Goal: Information Seeking & Learning: Learn about a topic

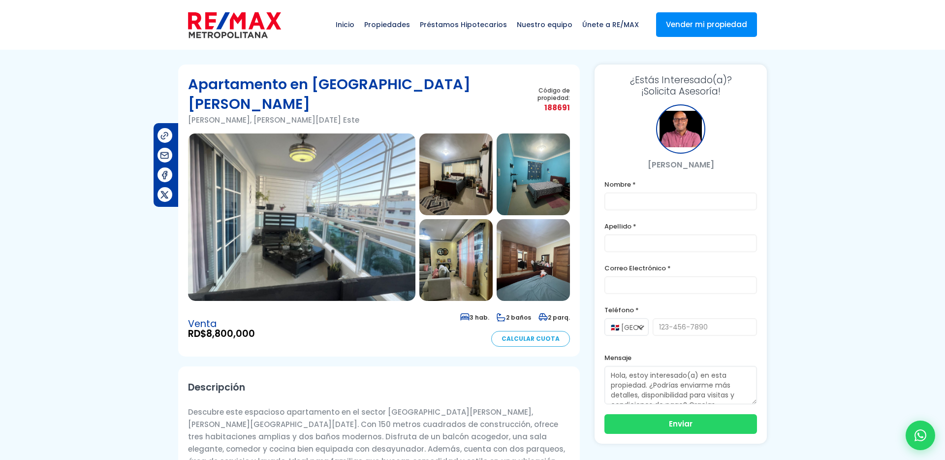
click at [488, 147] on img at bounding box center [455, 174] width 73 height 82
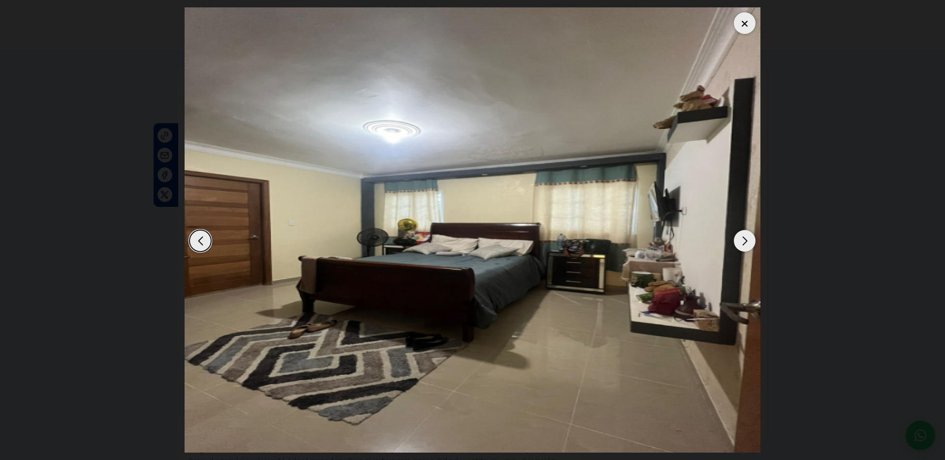
click at [746, 251] on div "Next slide" at bounding box center [745, 241] width 22 height 22
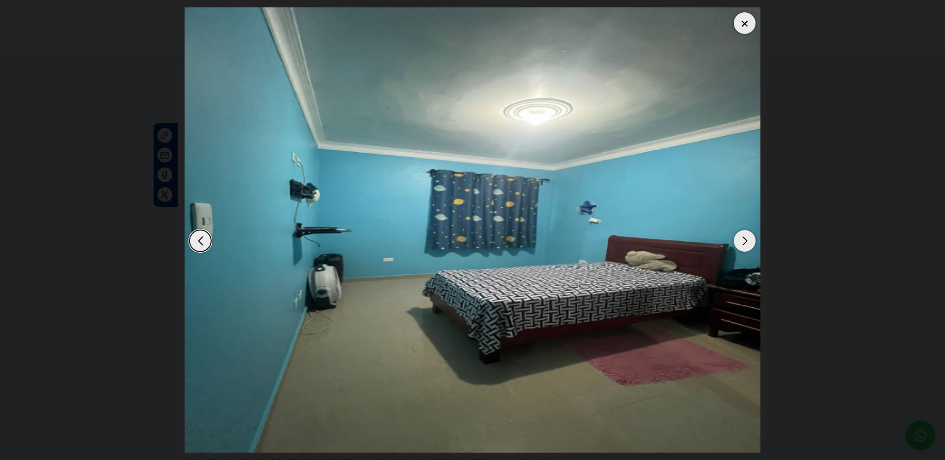
click at [746, 251] on div "Next slide" at bounding box center [745, 241] width 22 height 22
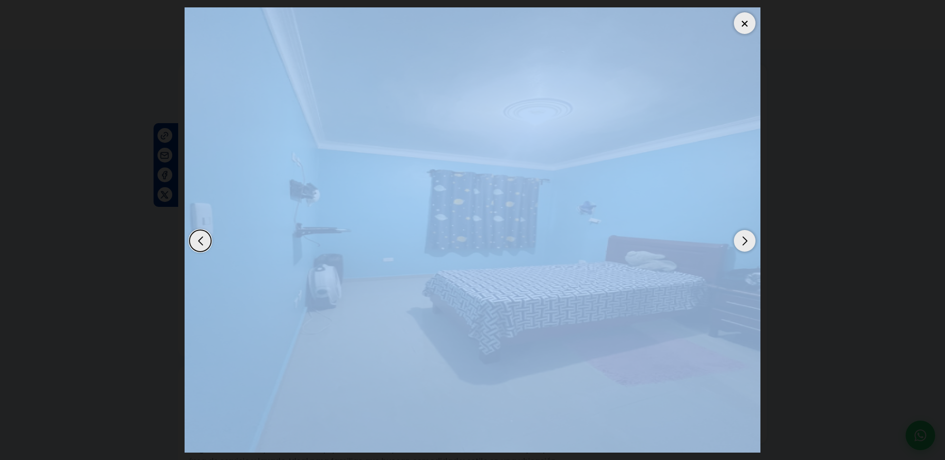
click at [746, 251] on div "Next slide" at bounding box center [745, 241] width 22 height 22
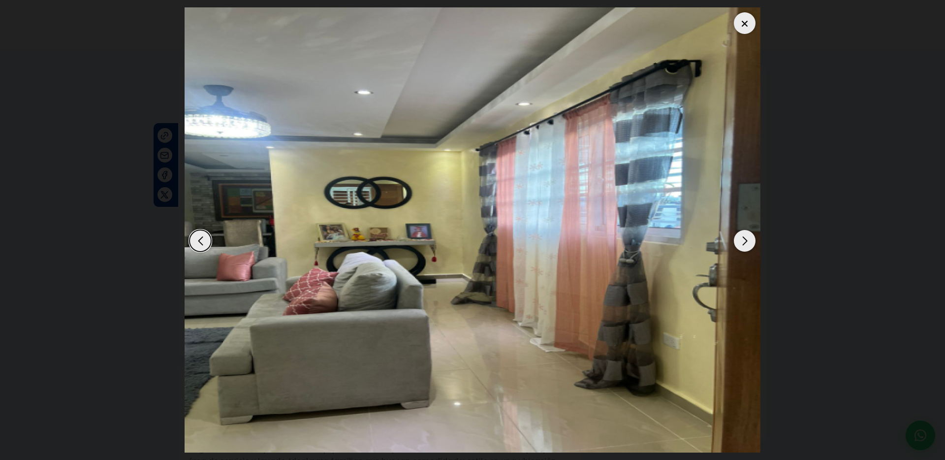
click at [746, 251] on div "Next slide" at bounding box center [745, 241] width 22 height 22
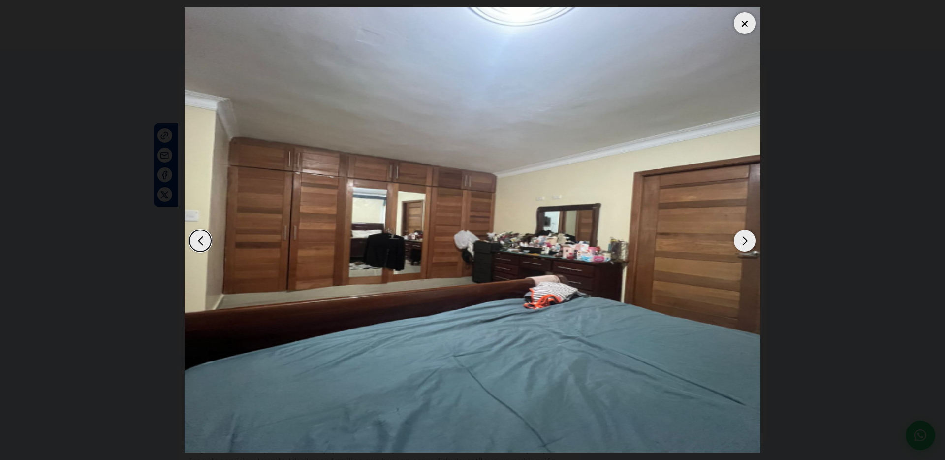
click at [746, 251] on div "Next slide" at bounding box center [745, 241] width 22 height 22
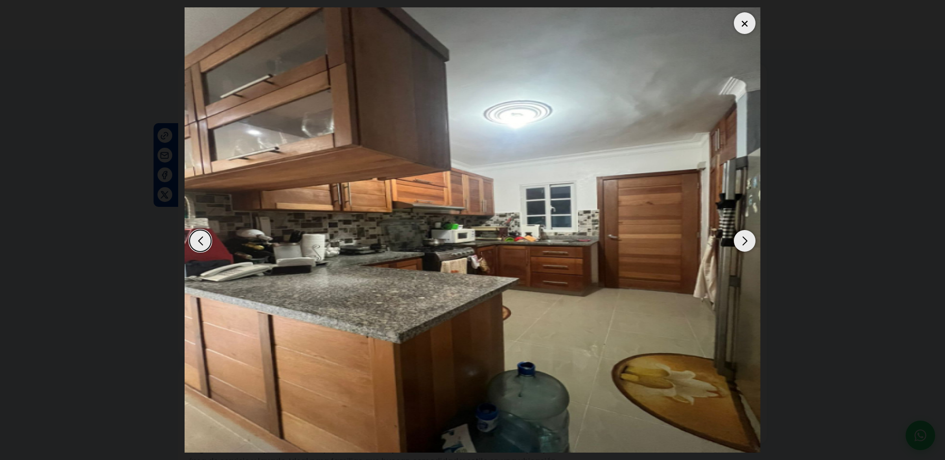
click at [746, 251] on div "Next slide" at bounding box center [745, 241] width 22 height 22
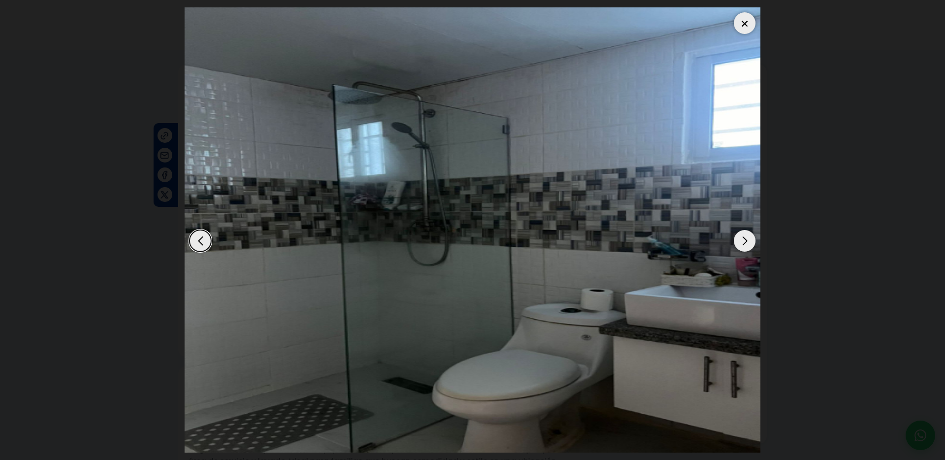
click at [746, 251] on div "Next slide" at bounding box center [745, 241] width 22 height 22
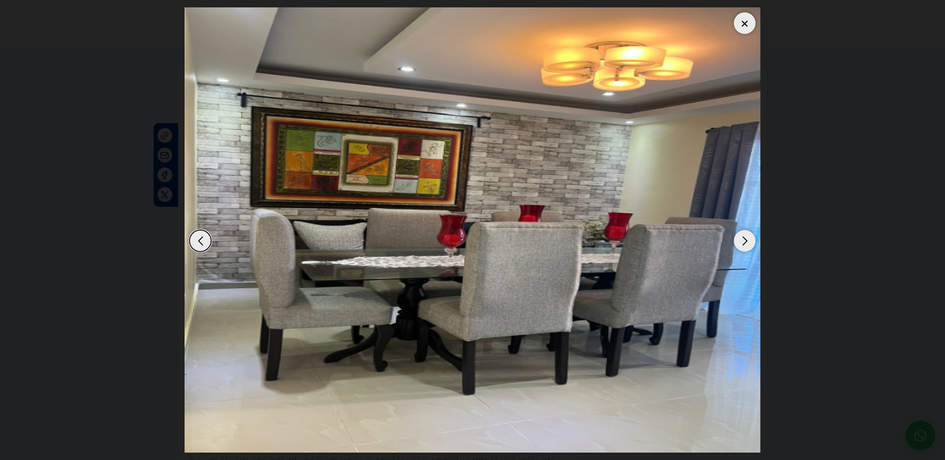
click at [746, 251] on div "Next slide" at bounding box center [745, 241] width 22 height 22
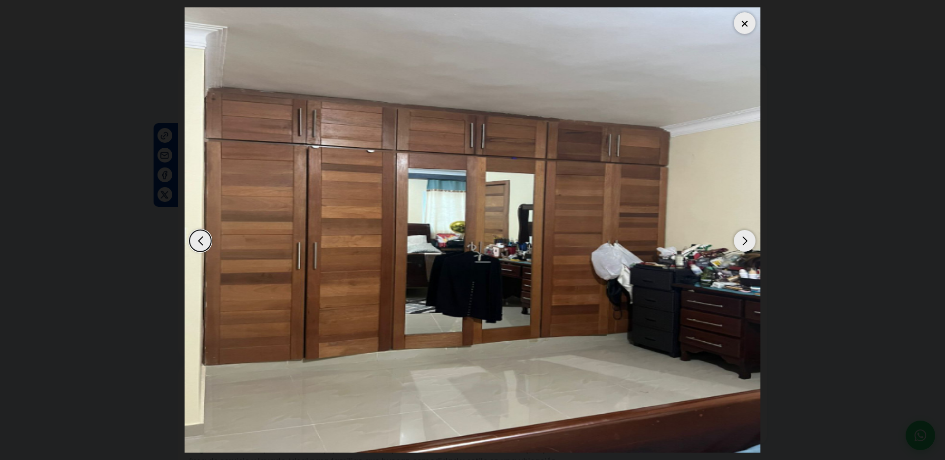
click at [746, 251] on div "Next slide" at bounding box center [745, 241] width 22 height 22
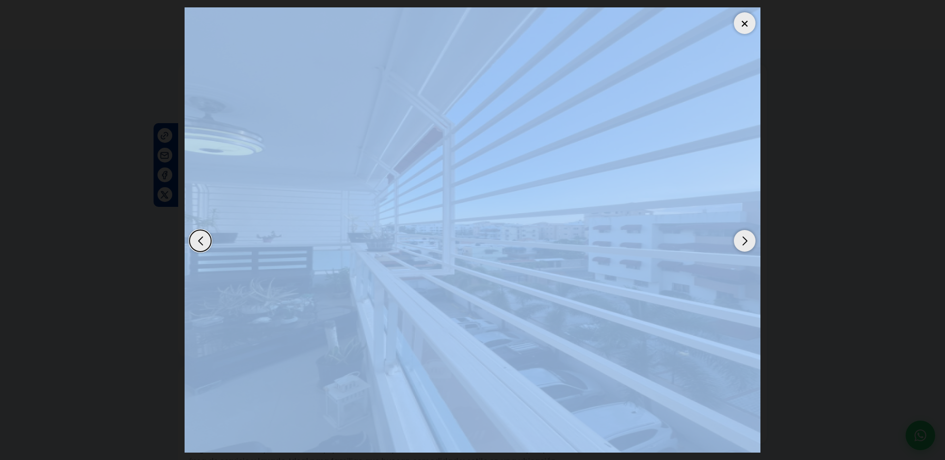
click at [746, 251] on div "Next slide" at bounding box center [745, 241] width 22 height 22
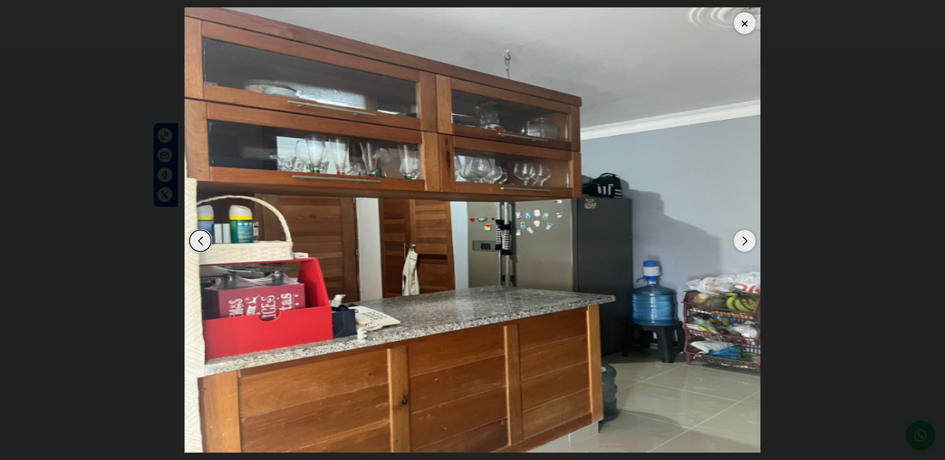
click at [746, 251] on div "Next slide" at bounding box center [745, 241] width 22 height 22
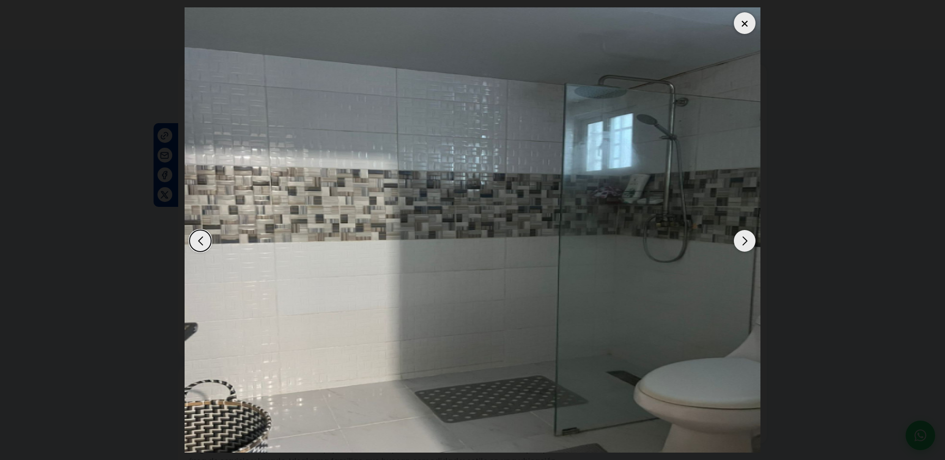
click at [746, 251] on div "Next slide" at bounding box center [745, 241] width 22 height 22
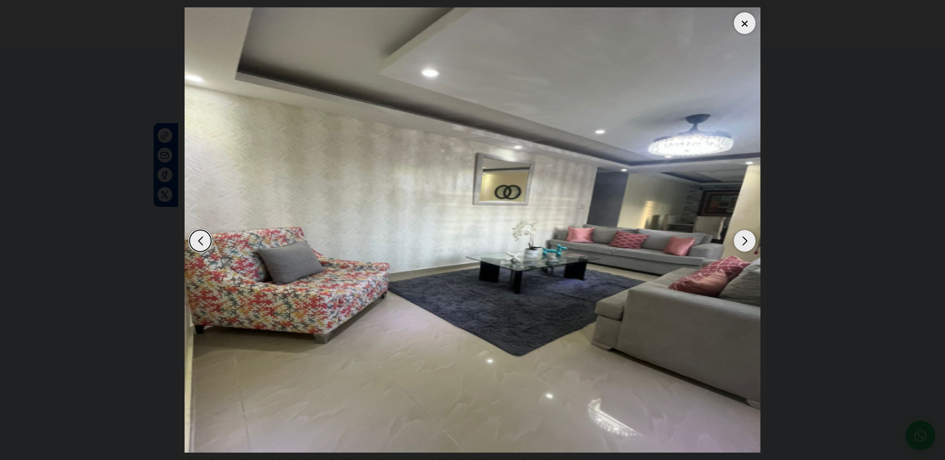
click at [747, 242] on div "Next slide" at bounding box center [745, 241] width 22 height 22
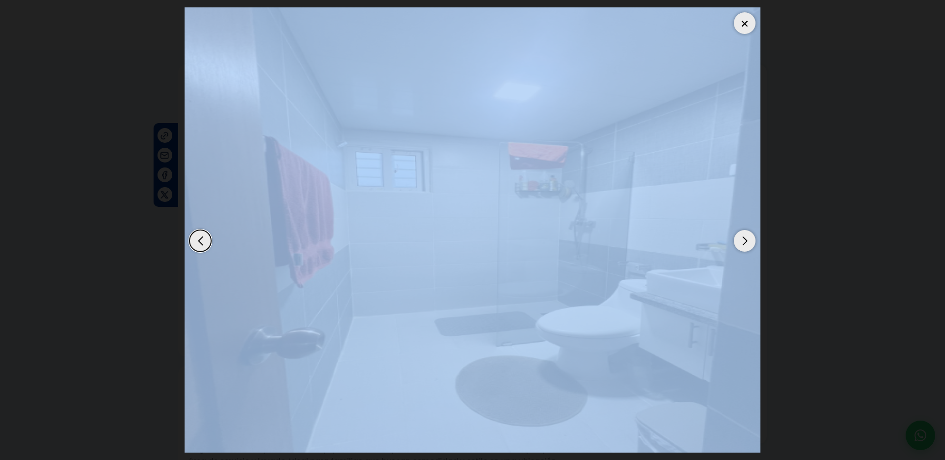
click at [747, 242] on div "Next slide" at bounding box center [745, 241] width 22 height 22
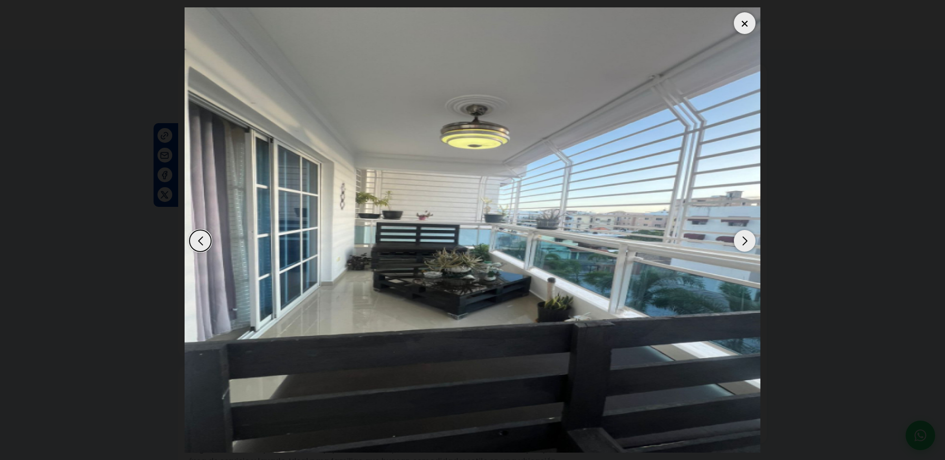
click at [747, 242] on div "Next slide" at bounding box center [745, 241] width 22 height 22
click at [193, 245] on div "Previous slide" at bounding box center [200, 241] width 22 height 22
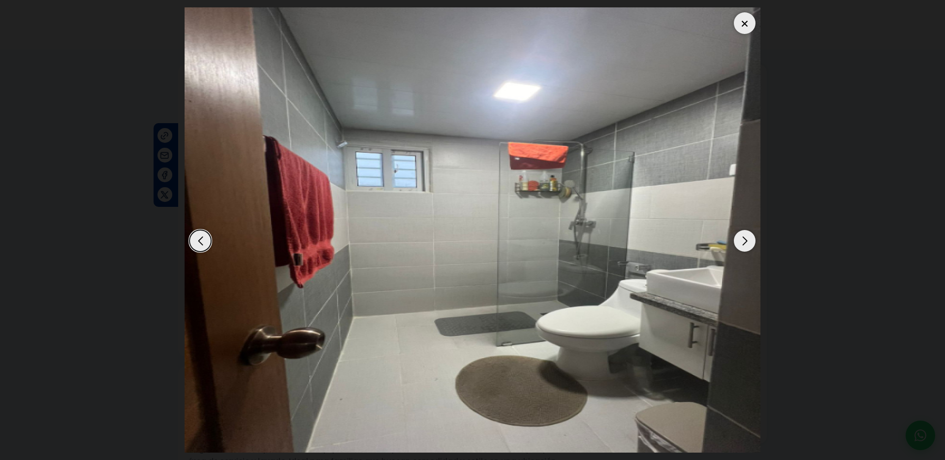
click at [193, 245] on div "Previous slide" at bounding box center [200, 241] width 22 height 22
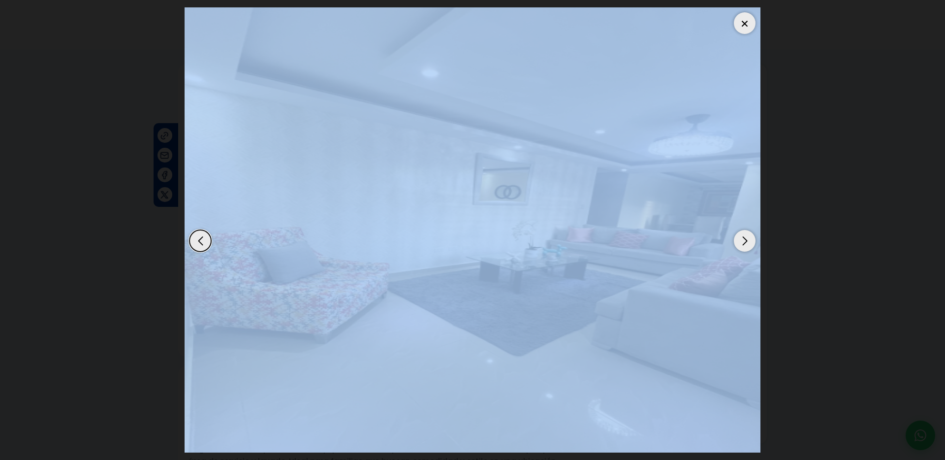
click at [194, 239] on div "Previous slide" at bounding box center [200, 241] width 22 height 22
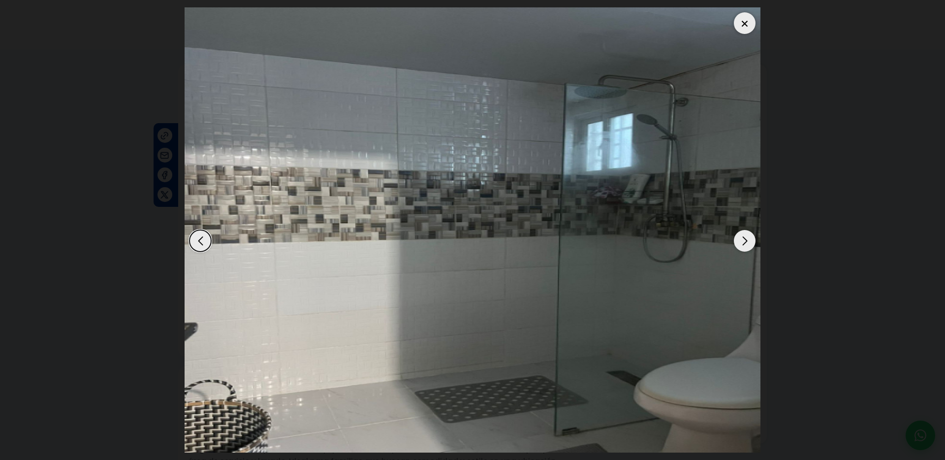
click at [743, 242] on div "Next slide" at bounding box center [745, 241] width 22 height 22
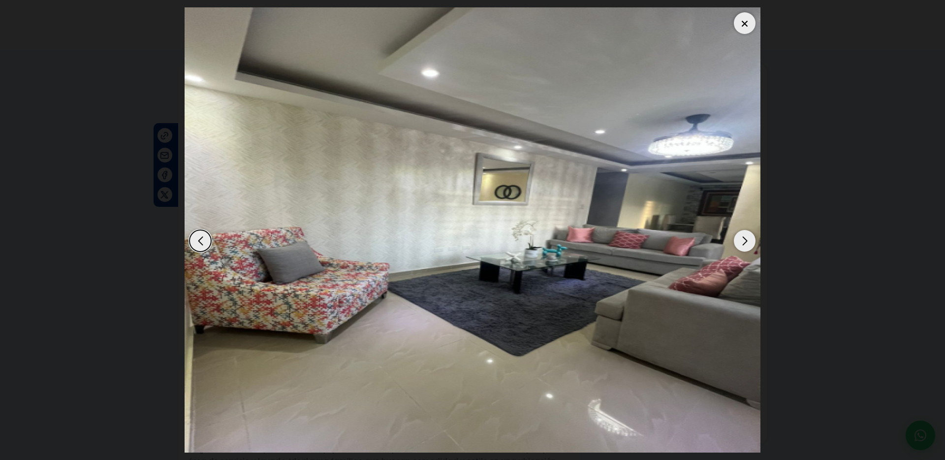
click at [756, 243] on img "13 / 14" at bounding box center [473, 229] width 576 height 445
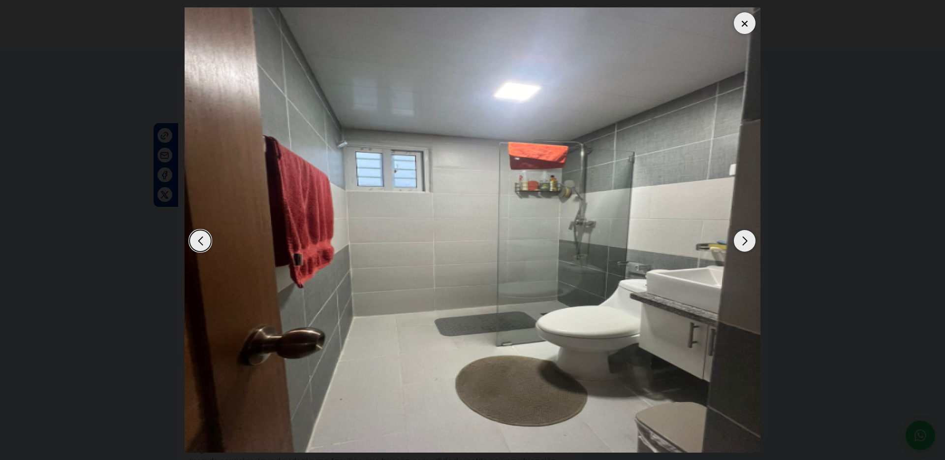
click at [756, 243] on img "14 / 14" at bounding box center [473, 229] width 576 height 445
click at [745, 244] on div "Next slide" at bounding box center [745, 241] width 22 height 22
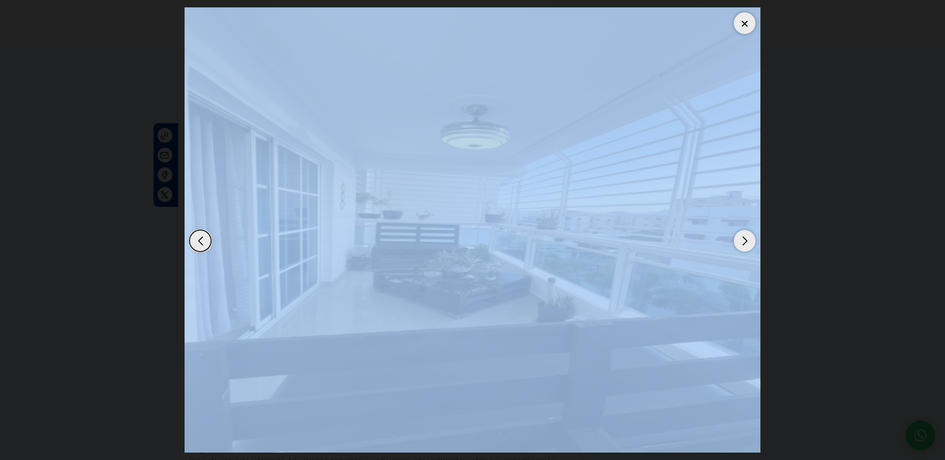
click at [745, 244] on div "Next slide" at bounding box center [745, 241] width 22 height 22
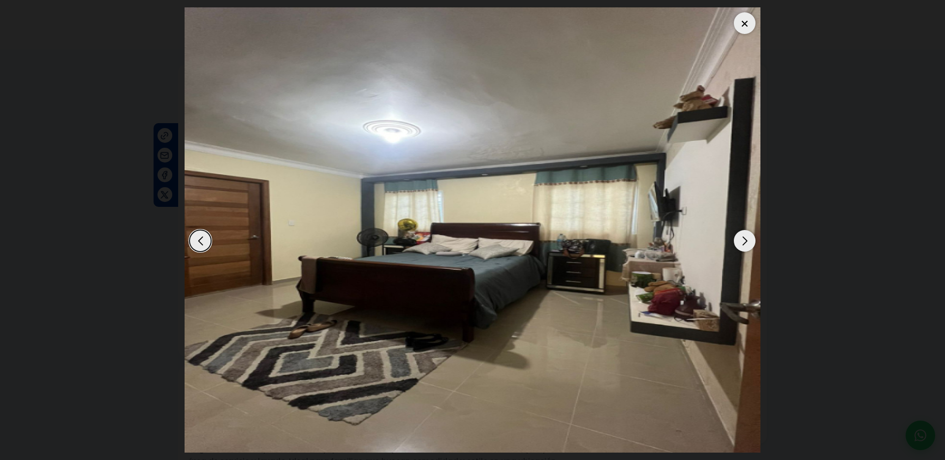
click at [195, 242] on div "Previous slide" at bounding box center [200, 241] width 22 height 22
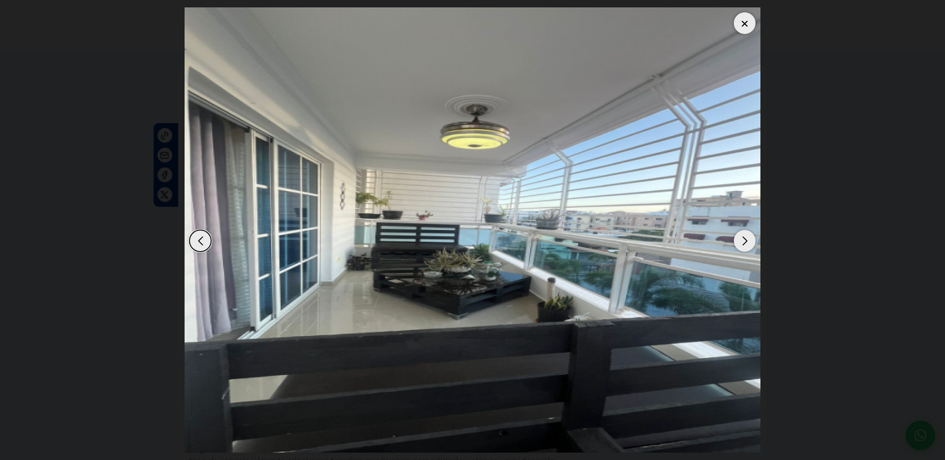
click at [195, 242] on div "Previous slide" at bounding box center [200, 241] width 22 height 22
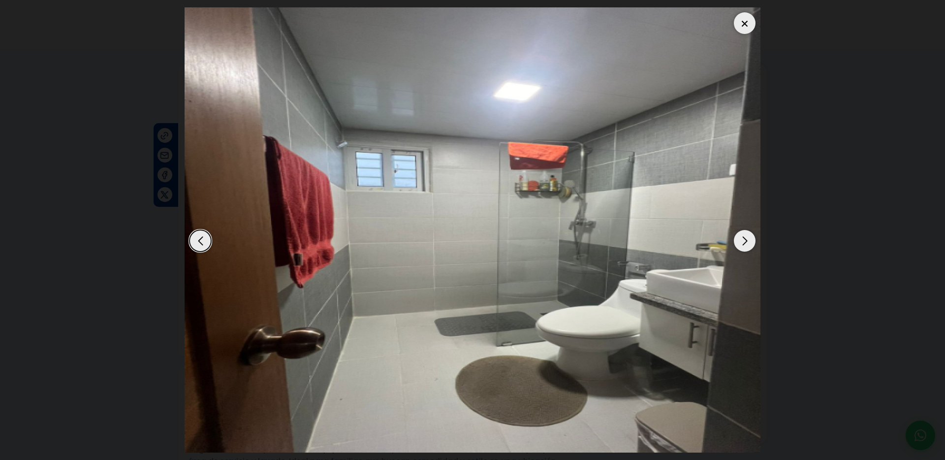
click at [195, 242] on div "Previous slide" at bounding box center [200, 241] width 22 height 22
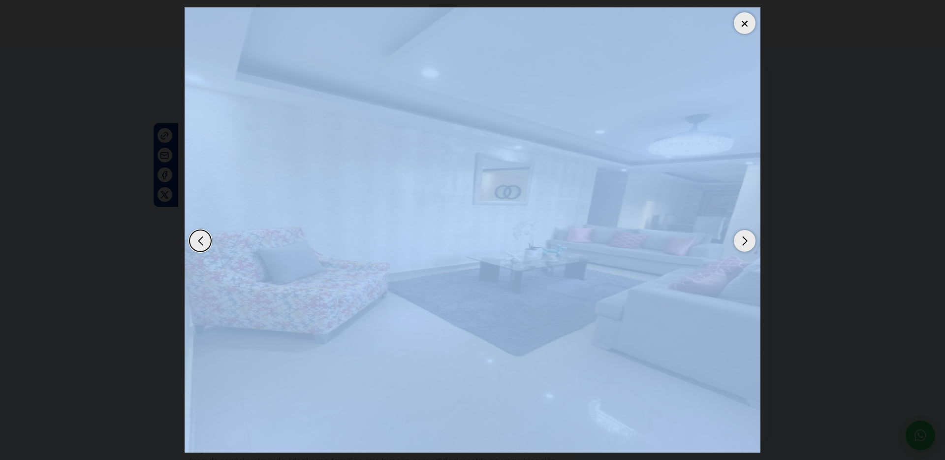
click at [609, 184] on img "13 / 14" at bounding box center [473, 229] width 576 height 445
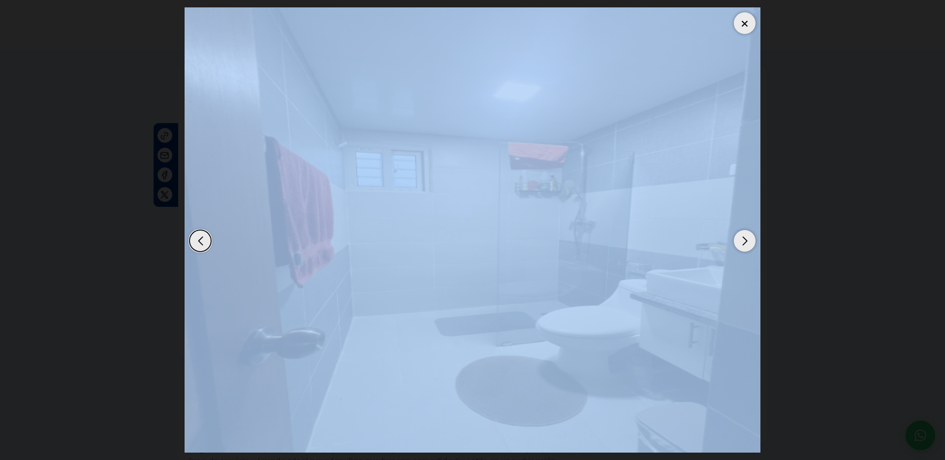
click at [609, 184] on img "14 / 14" at bounding box center [473, 229] width 576 height 445
click at [465, 212] on img "14 / 14" at bounding box center [473, 229] width 576 height 445
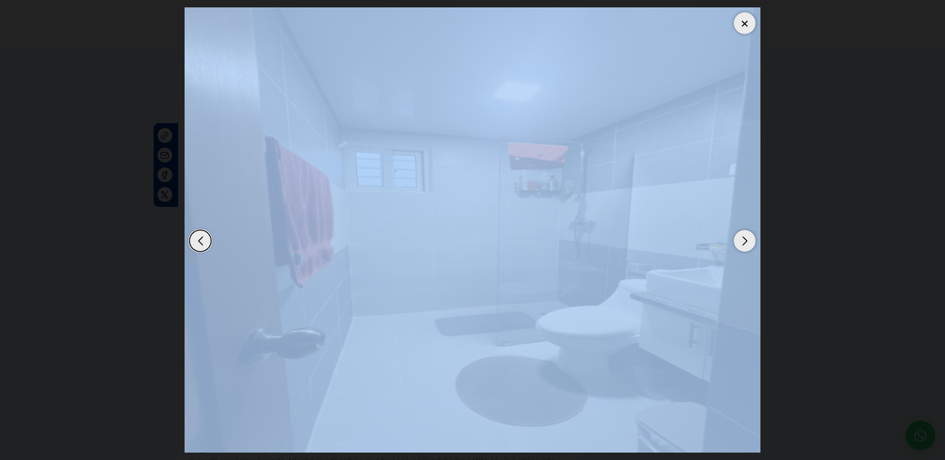
click at [749, 220] on img "14 / 14" at bounding box center [473, 229] width 576 height 445
click at [743, 207] on img "14 / 14" at bounding box center [473, 229] width 576 height 445
click at [555, 211] on img "14 / 14" at bounding box center [473, 229] width 576 height 445
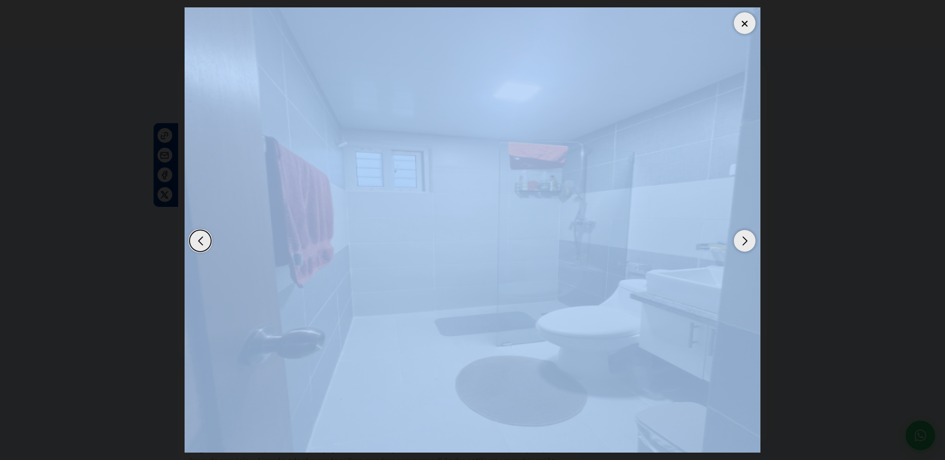
click at [756, 20] on img "14 / 14" at bounding box center [473, 229] width 576 height 445
click at [741, 26] on div at bounding box center [745, 23] width 22 height 22
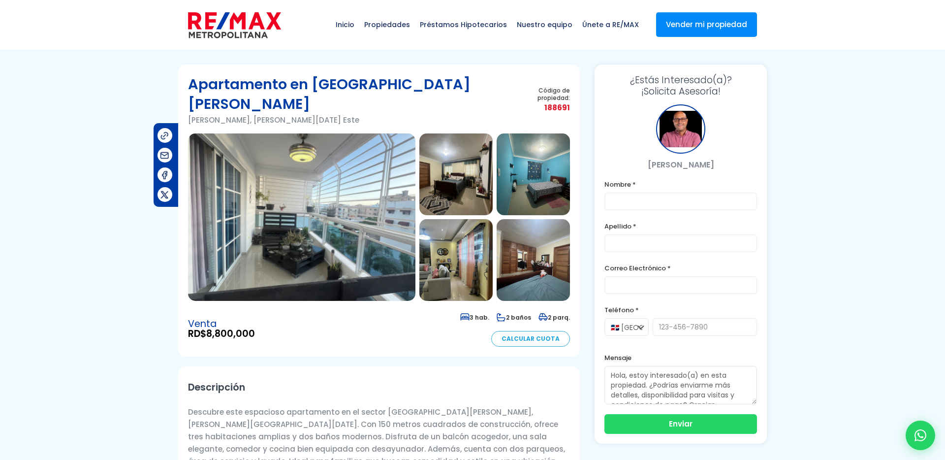
drag, startPoint x: 544, startPoint y: 93, endPoint x: 577, endPoint y: 94, distance: 33.0
click at [577, 94] on section "Apartamento en Isabelita I Isabelita I, Santo Domingo Este Código de propiedad:…" at bounding box center [379, 210] width 402 height 292
copy span "188691"
click at [396, 145] on img at bounding box center [301, 216] width 227 height 167
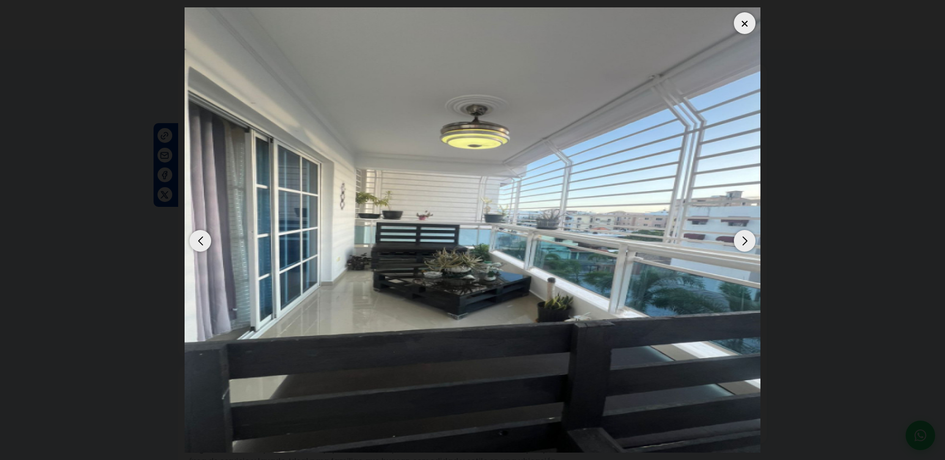
click at [396, 145] on img "1 / 14" at bounding box center [473, 229] width 576 height 445
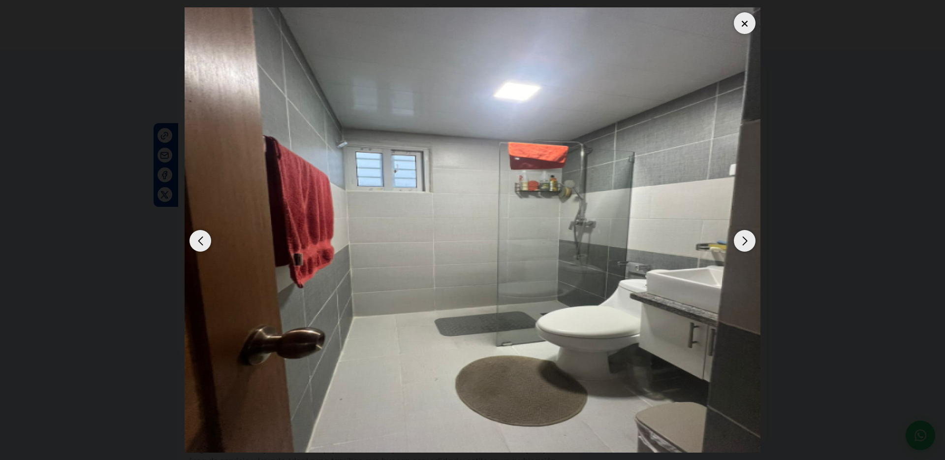
click at [758, 241] on img "14 / 14" at bounding box center [473, 229] width 576 height 445
click at [743, 240] on div "Next slide" at bounding box center [745, 241] width 22 height 22
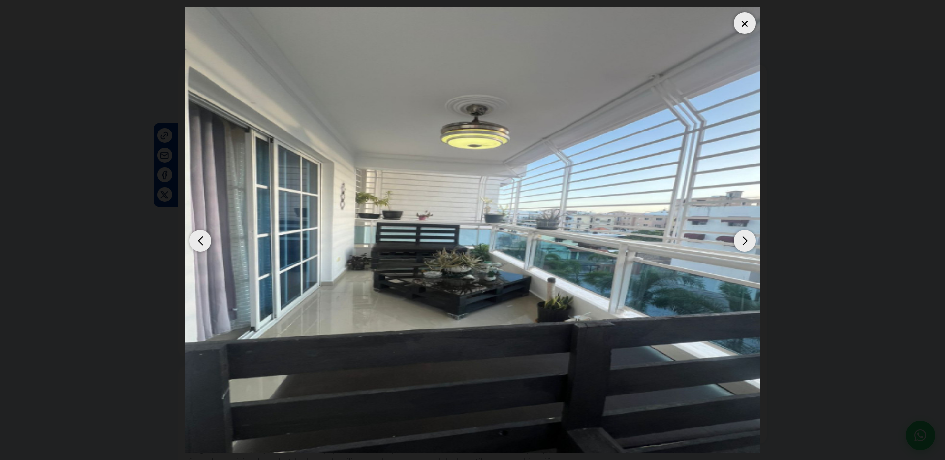
click at [743, 240] on div "Next slide" at bounding box center [745, 241] width 22 height 22
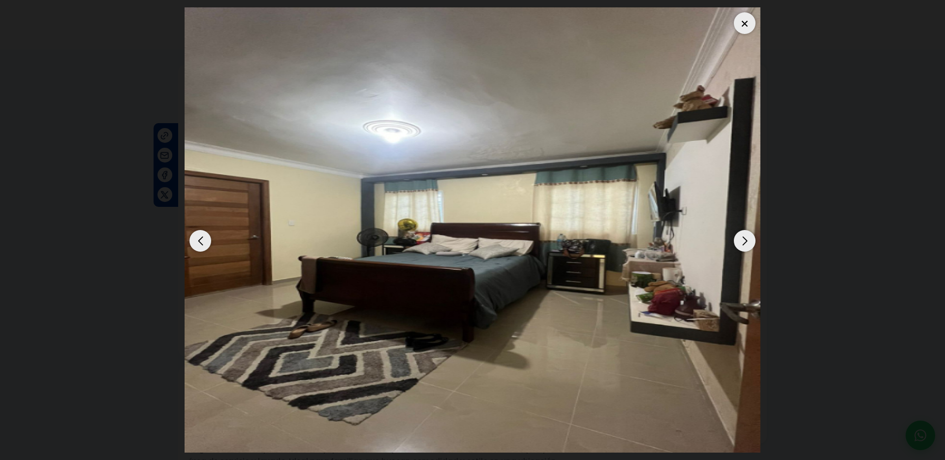
click at [743, 240] on div "Next slide" at bounding box center [745, 241] width 22 height 22
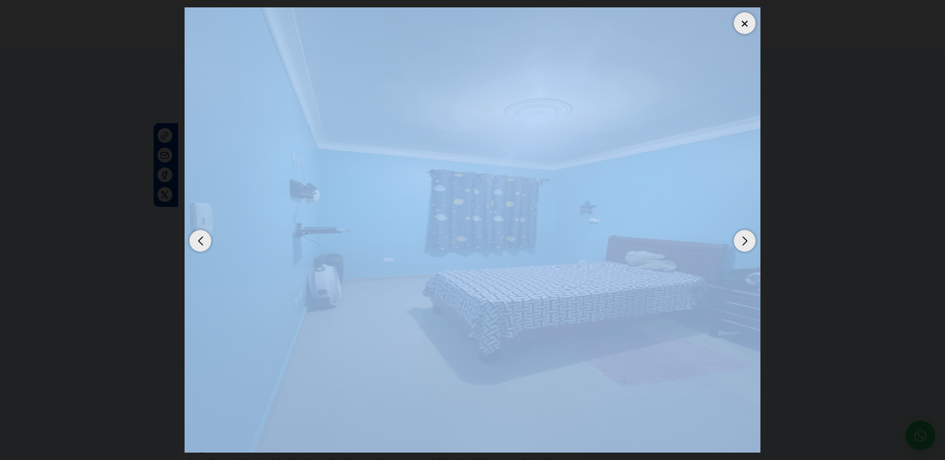
click at [743, 240] on div "Next slide" at bounding box center [745, 241] width 22 height 22
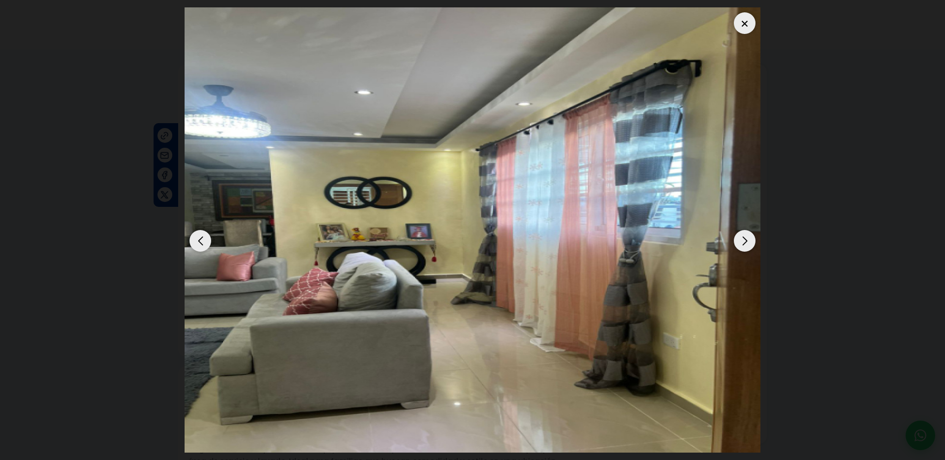
click at [743, 240] on div "Next slide" at bounding box center [745, 241] width 22 height 22
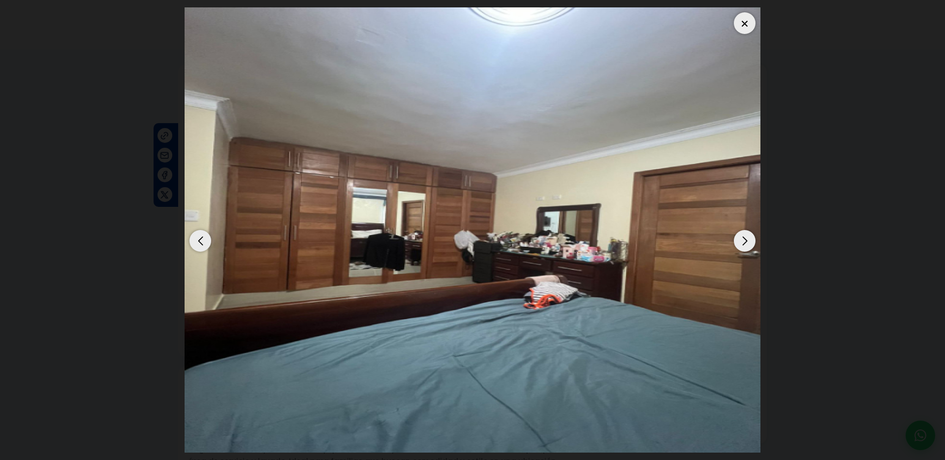
click at [743, 240] on div "Next slide" at bounding box center [745, 241] width 22 height 22
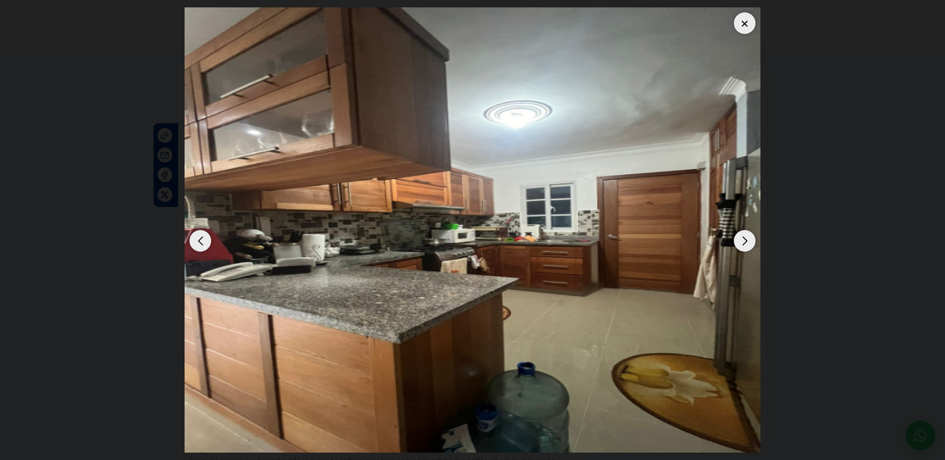
click at [743, 240] on div "Next slide" at bounding box center [745, 241] width 22 height 22
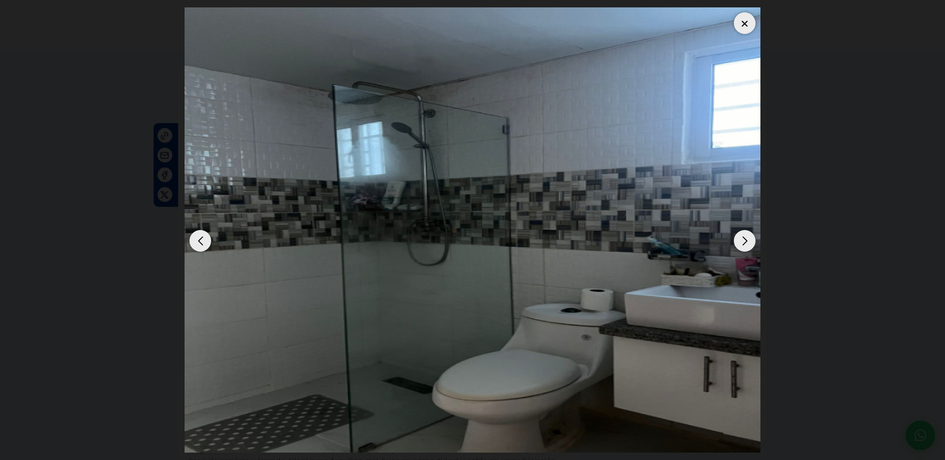
click at [743, 240] on div "Next slide" at bounding box center [745, 241] width 22 height 22
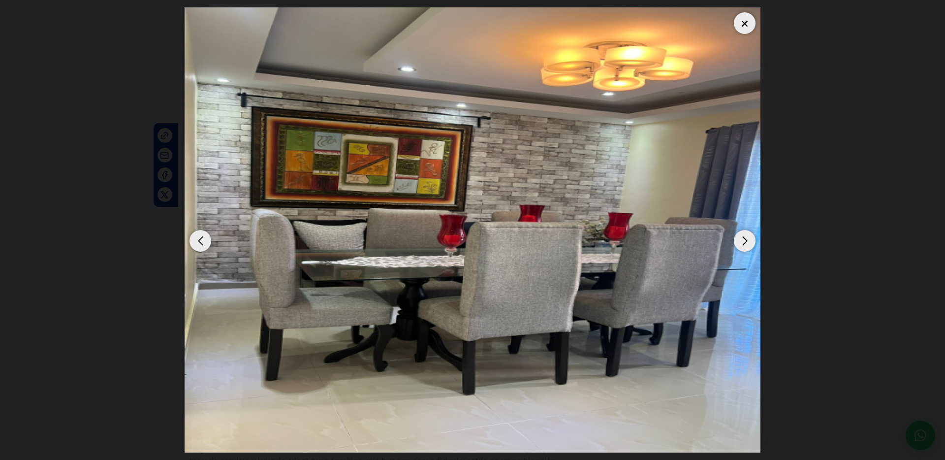
click at [743, 240] on div "Next slide" at bounding box center [745, 241] width 22 height 22
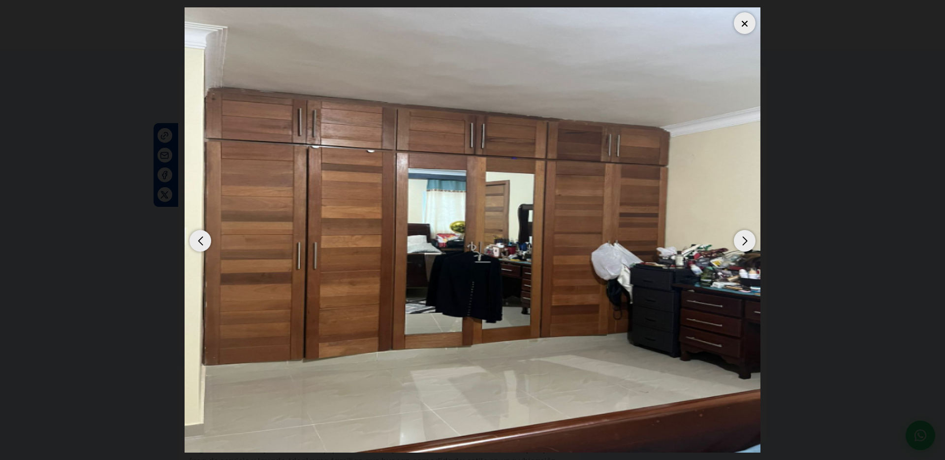
click at [743, 240] on div "Next slide" at bounding box center [745, 241] width 22 height 22
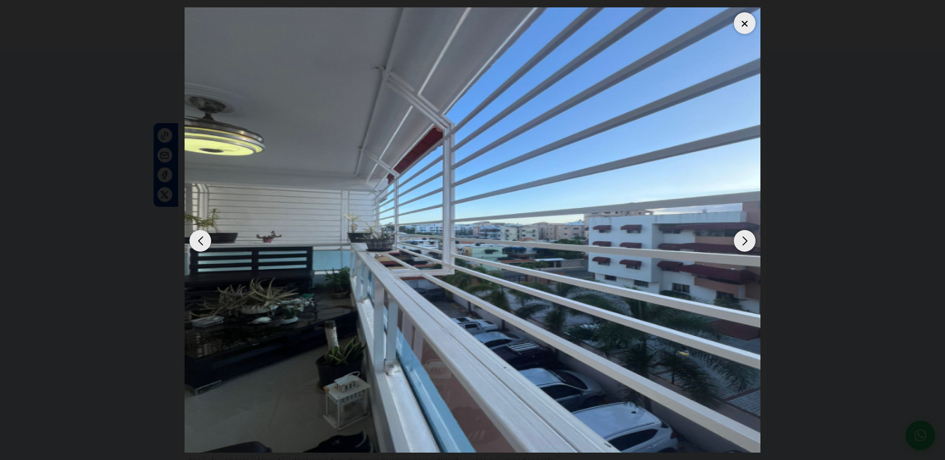
click at [743, 240] on div "Next slide" at bounding box center [745, 241] width 22 height 22
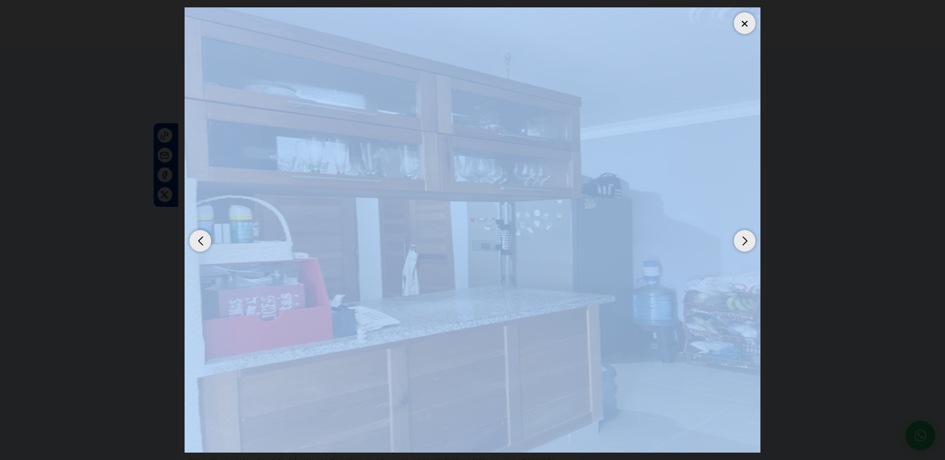
click at [743, 240] on div "Next slide" at bounding box center [745, 241] width 22 height 22
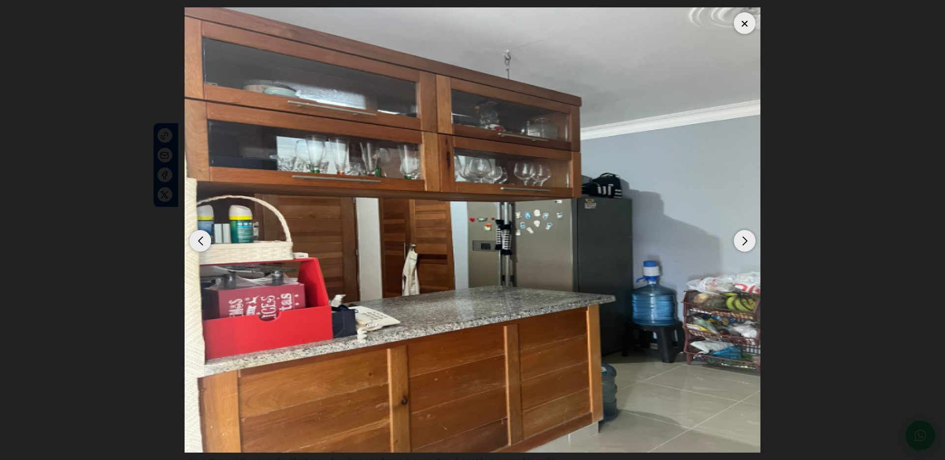
click at [201, 242] on div "Previous slide" at bounding box center [200, 241] width 22 height 22
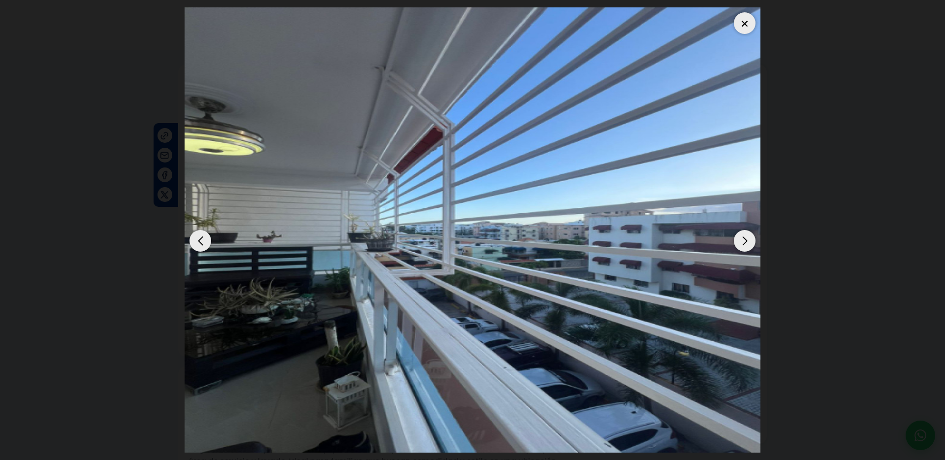
click at [201, 242] on div "Previous slide" at bounding box center [200, 241] width 22 height 22
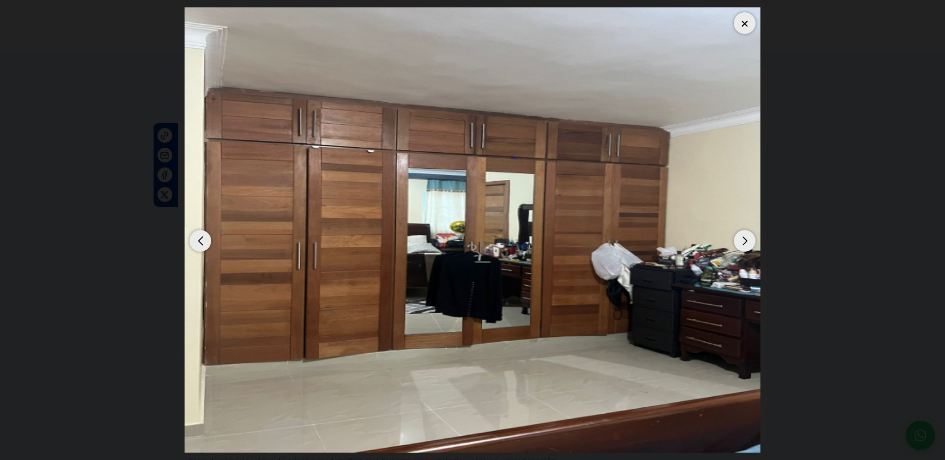
click at [201, 242] on div "Previous slide" at bounding box center [200, 241] width 22 height 22
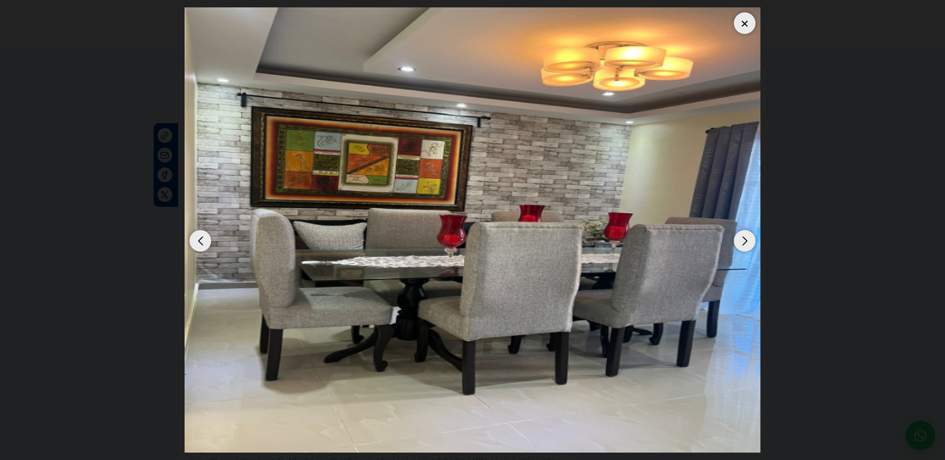
click at [201, 242] on div "Previous slide" at bounding box center [200, 241] width 22 height 22
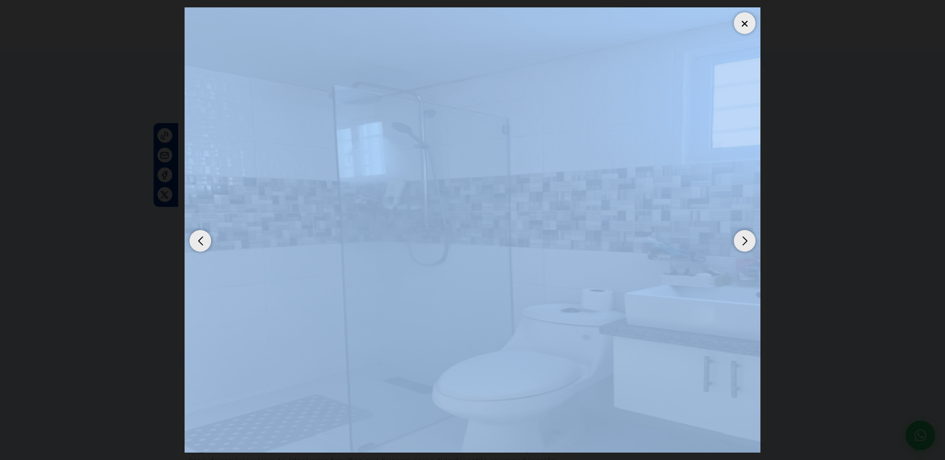
click at [737, 27] on div at bounding box center [745, 23] width 22 height 22
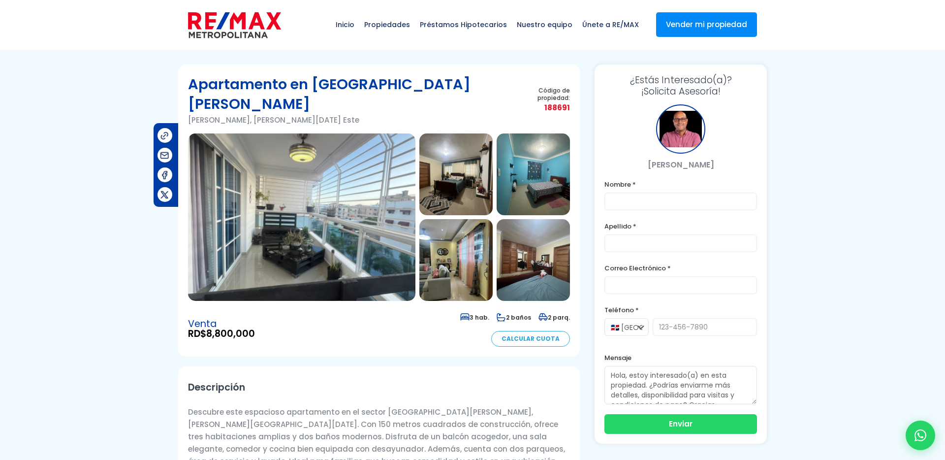
click at [677, 127] on div at bounding box center [680, 128] width 49 height 49
click at [672, 428] on button "Enviar" at bounding box center [680, 423] width 153 height 20
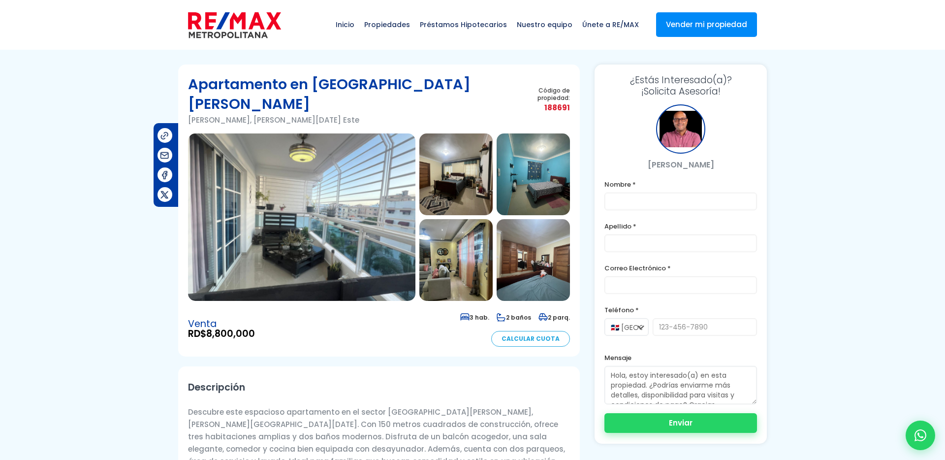
click at [672, 428] on button "Enviar" at bounding box center [680, 423] width 153 height 20
click at [917, 430] on icon at bounding box center [920, 435] width 13 height 13
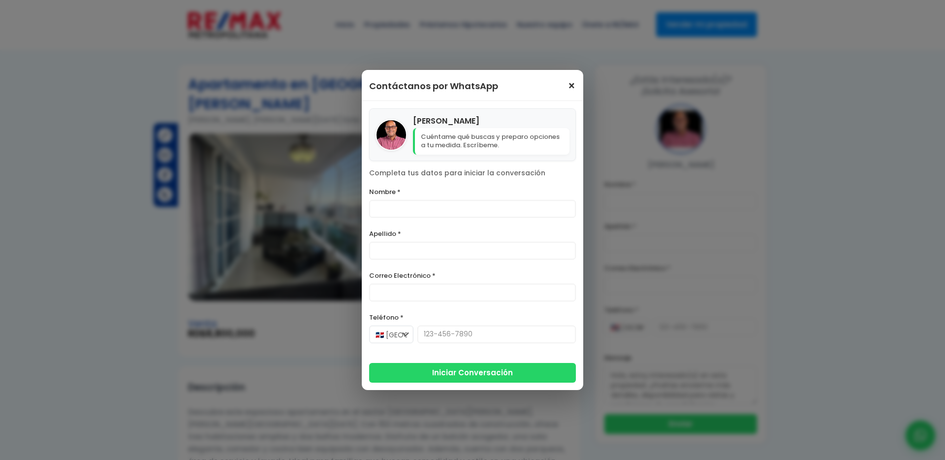
click at [573, 85] on div "Contáctanos por WhatsApp ×" at bounding box center [472, 85] width 221 height 31
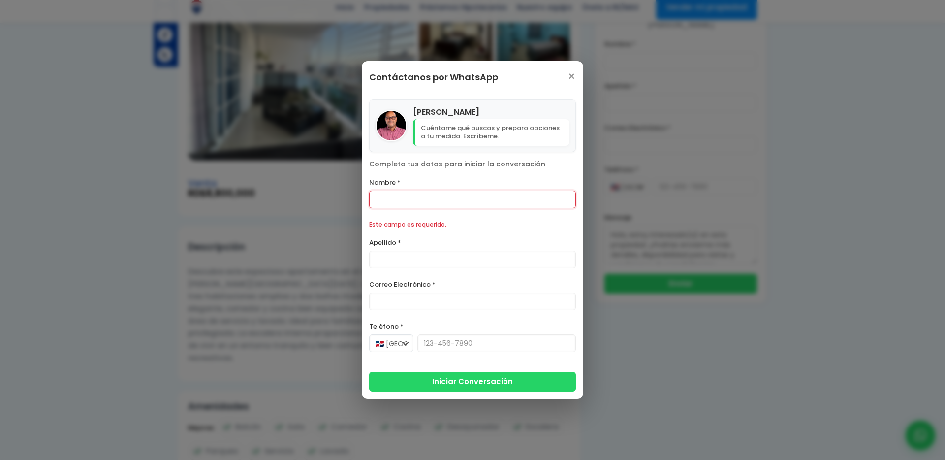
scroll to position [141, 0]
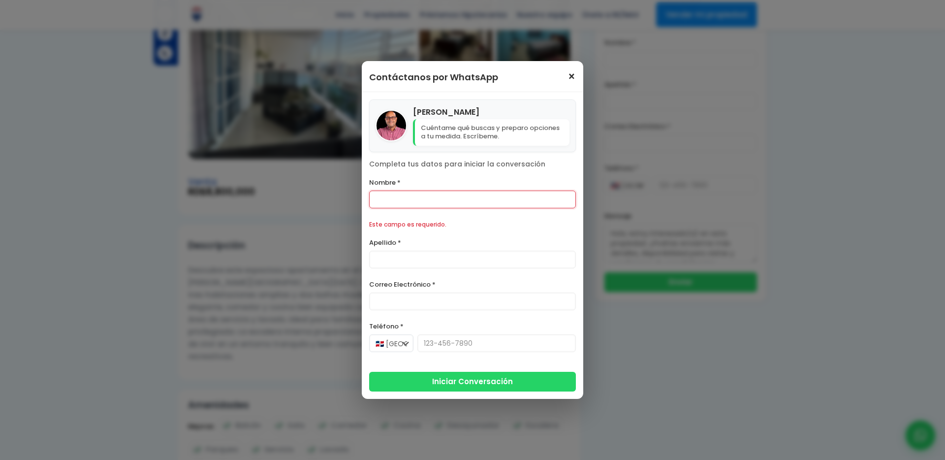
click at [574, 77] on span "×" at bounding box center [571, 77] width 8 height 12
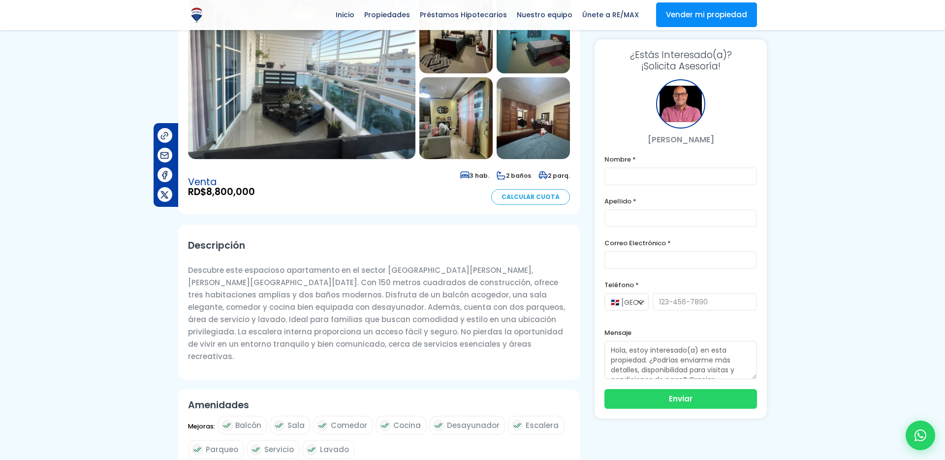
scroll to position [0, 0]
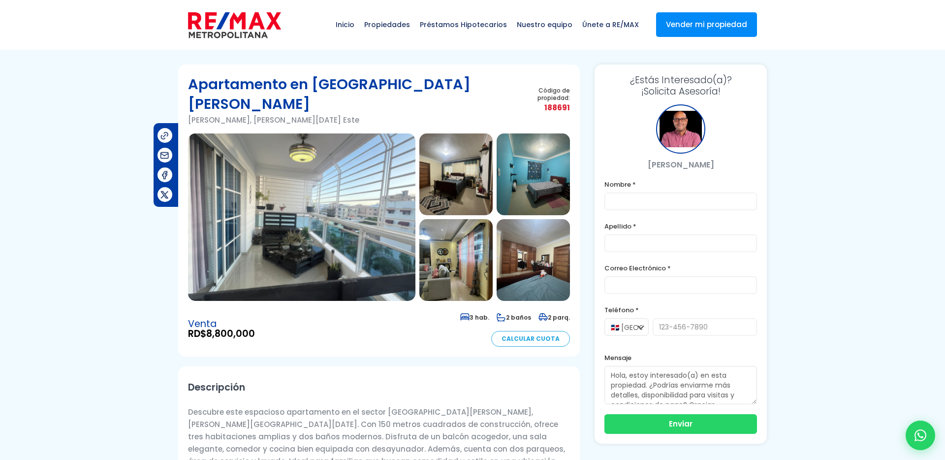
click at [350, 28] on span "Inicio" at bounding box center [345, 25] width 29 height 30
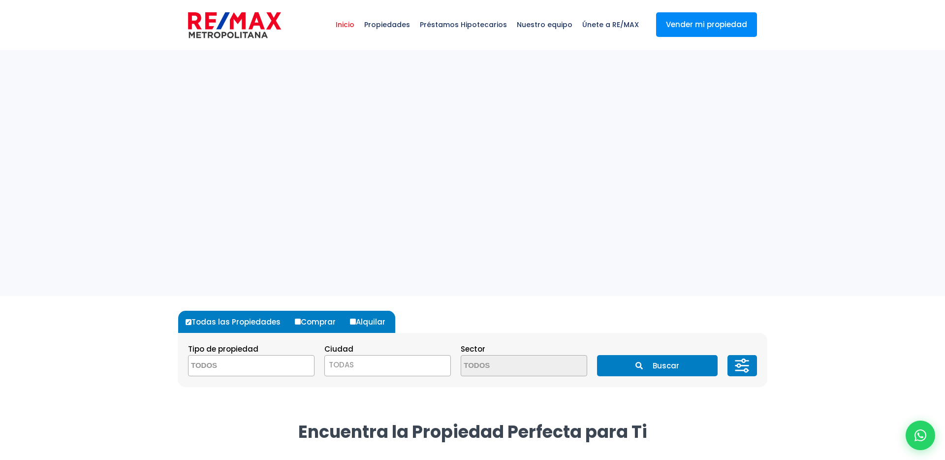
select select
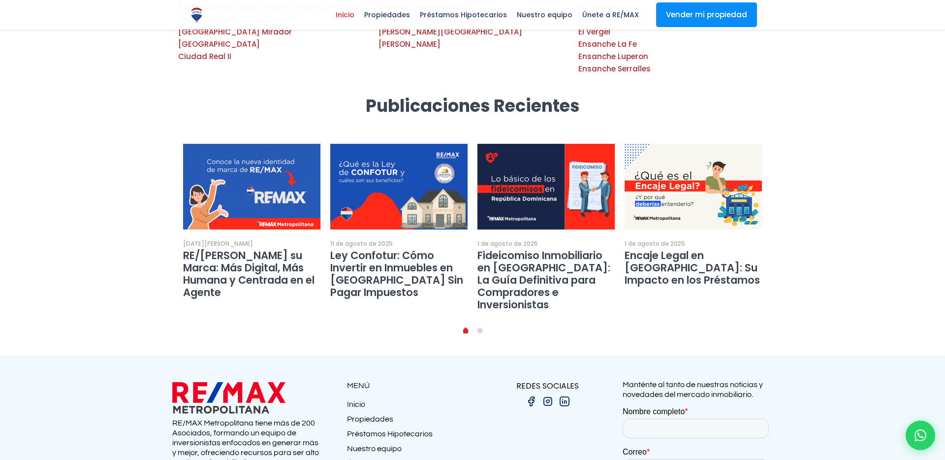
scroll to position [1747, 0]
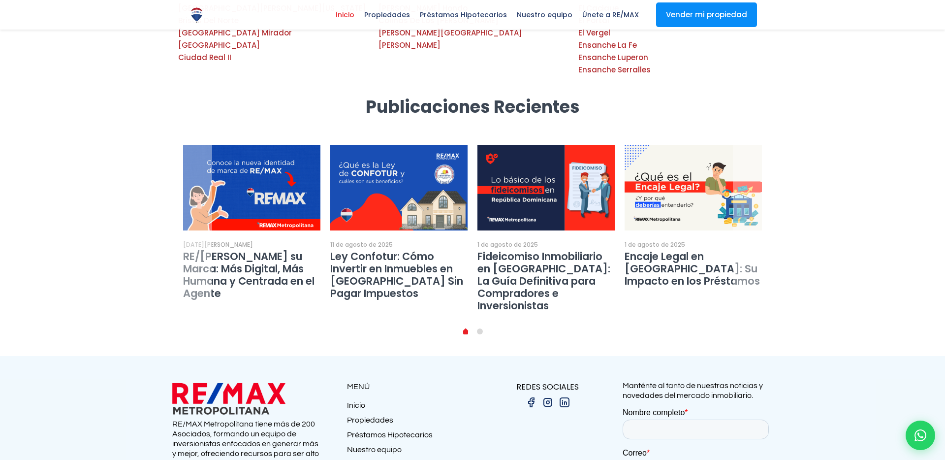
click at [251, 249] on link "RE/[PERSON_NAME] su Marca: Más Digital, Más Humana y Centrada en el Agente" at bounding box center [248, 274] width 131 height 51
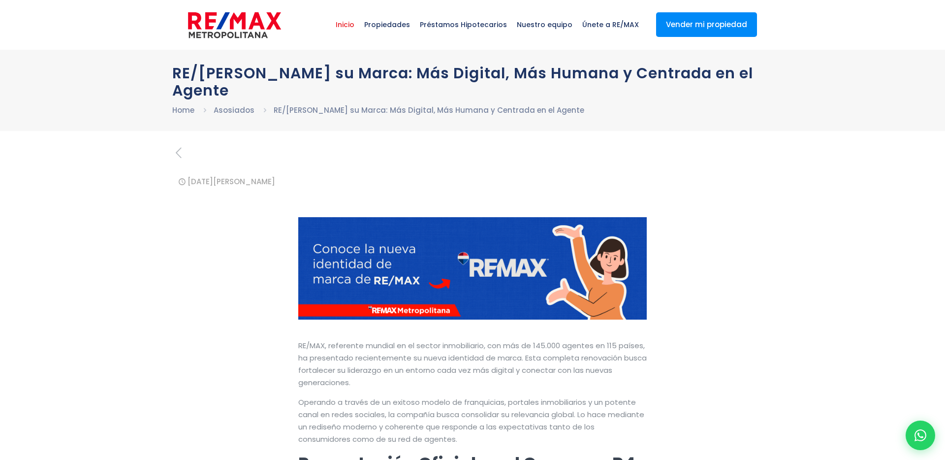
click at [359, 25] on span "Inicio" at bounding box center [345, 25] width 29 height 30
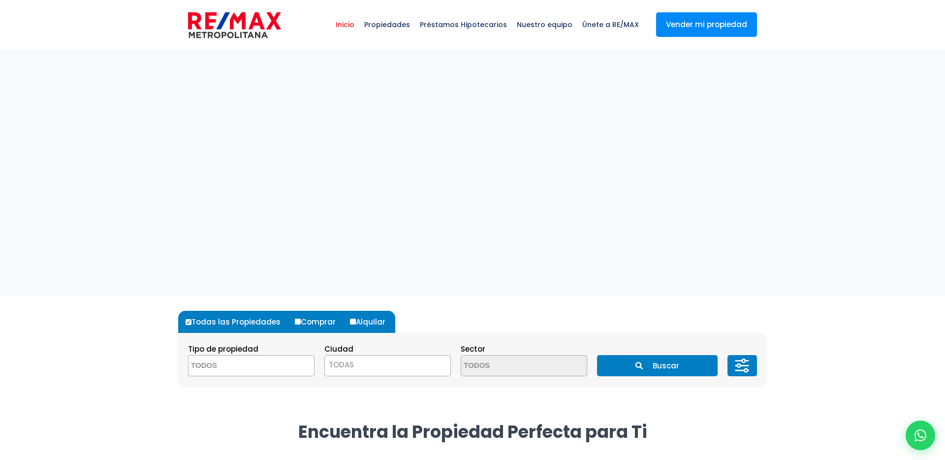
select select
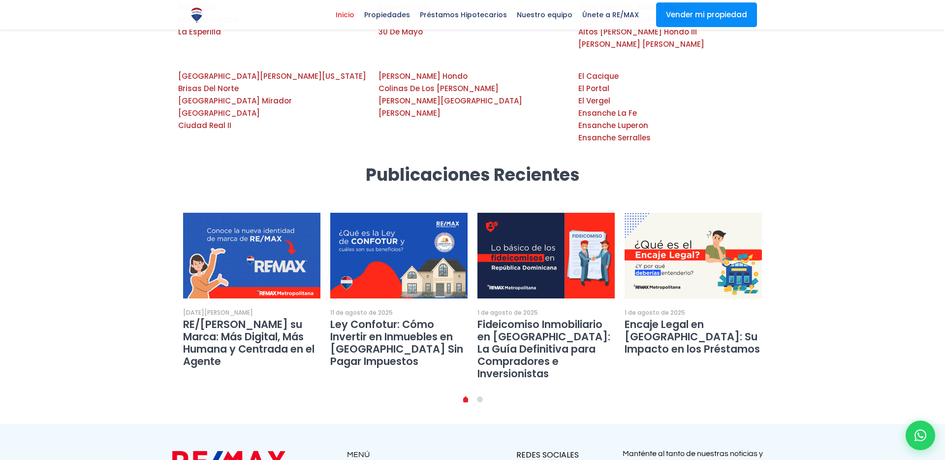
scroll to position [1811, 0]
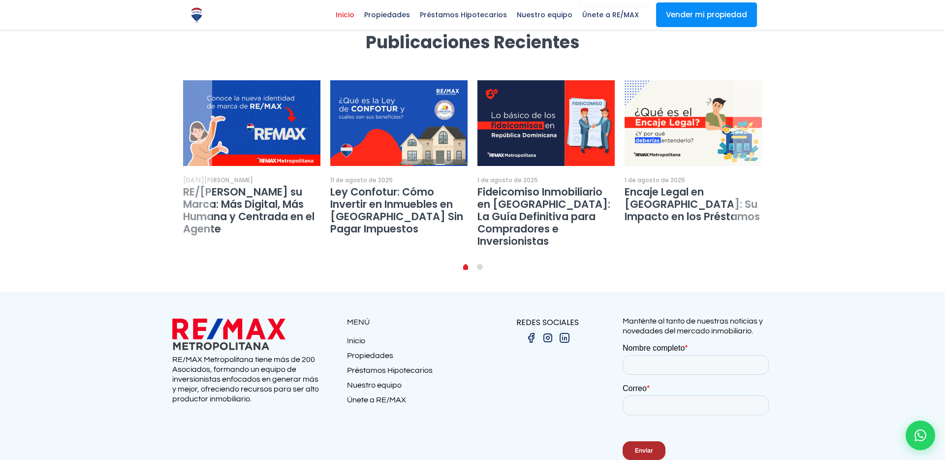
click at [263, 111] on div "15 de agosto de 2025 RE/MAX Renueva su Marca: Más Digital, Más Humana y Centrad…" at bounding box center [251, 157] width 137 height 155
click at [270, 76] on img at bounding box center [251, 123] width 151 height 94
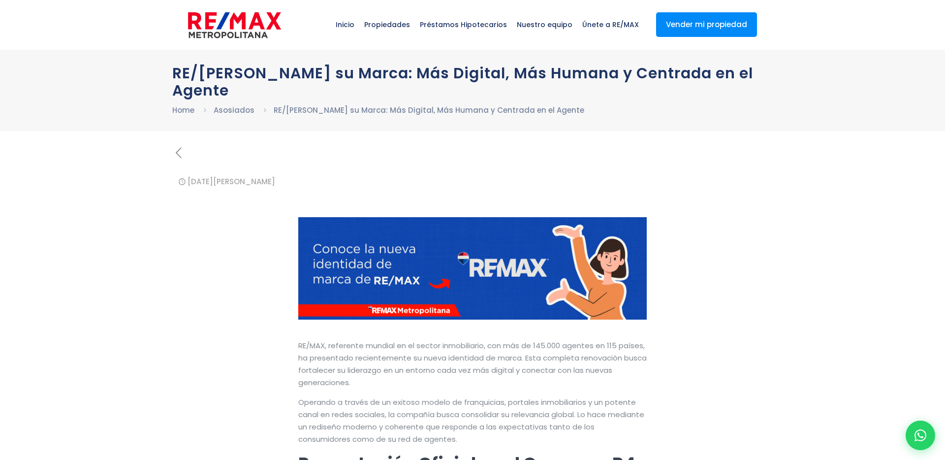
click at [180, 155] on icon "previous post" at bounding box center [178, 152] width 12 height 17
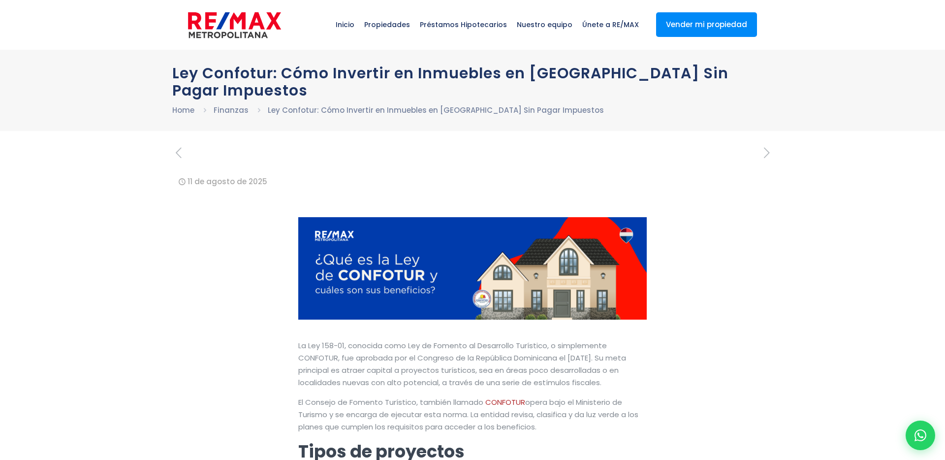
click at [185, 150] on div at bounding box center [472, 156] width 600 height 20
click at [179, 156] on icon "previous post" at bounding box center [178, 152] width 12 height 17
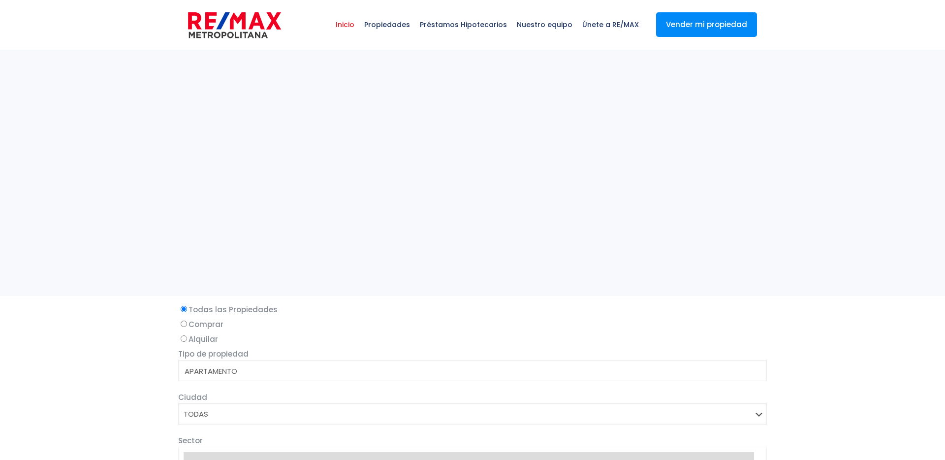
select select
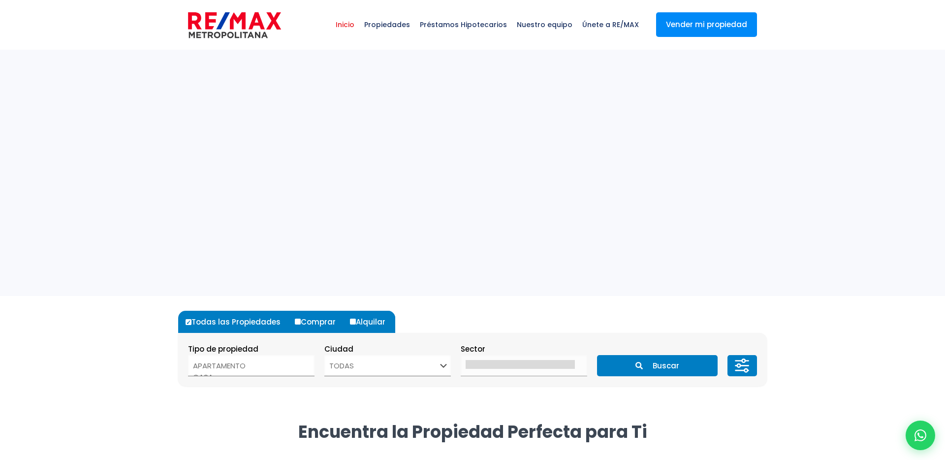
select select
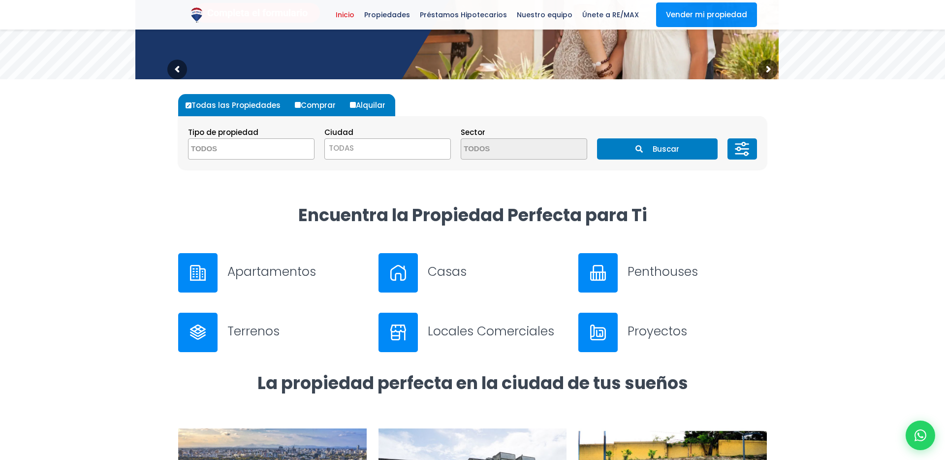
scroll to position [20, 0]
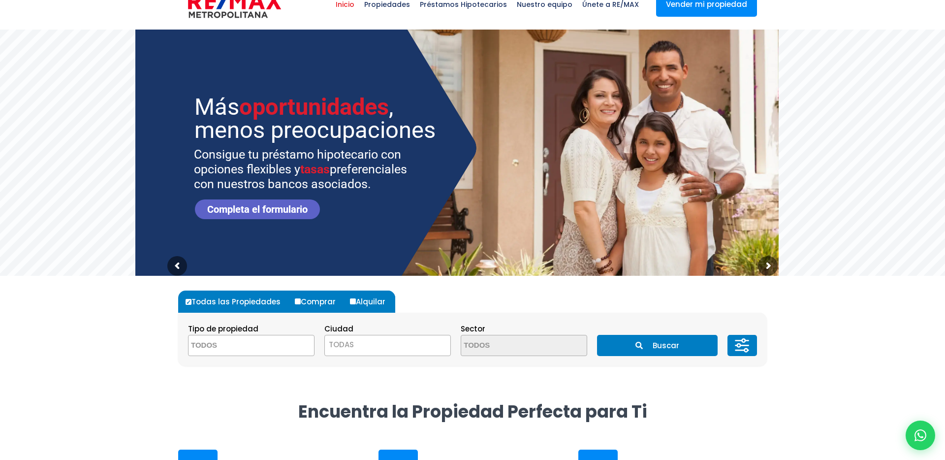
click at [230, 200] on link "Completa el formulario" at bounding box center [257, 209] width 125 height 20
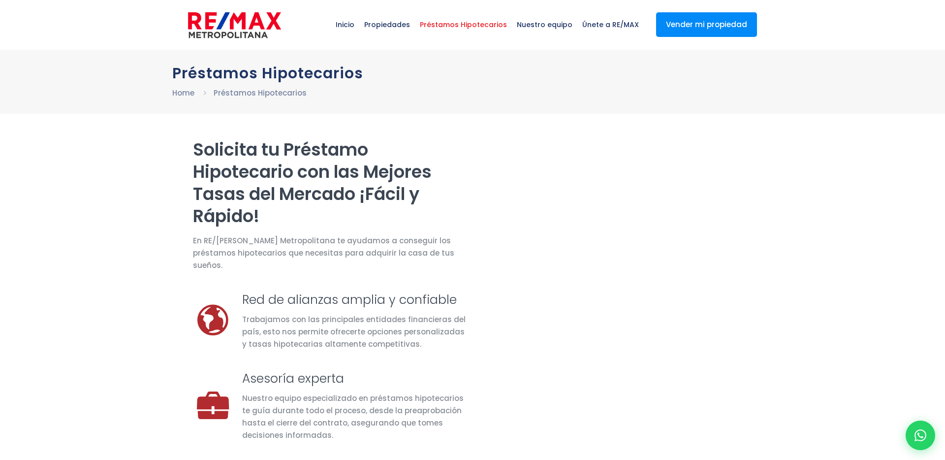
select select "DO"
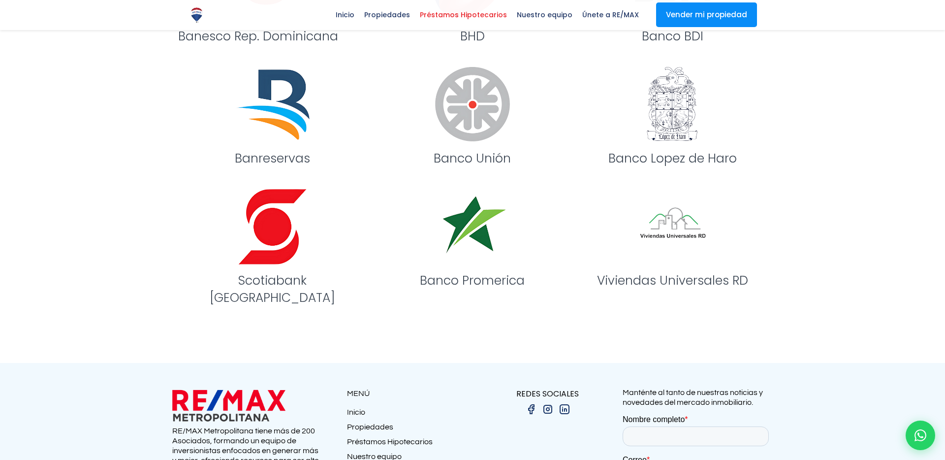
scroll to position [1272, 0]
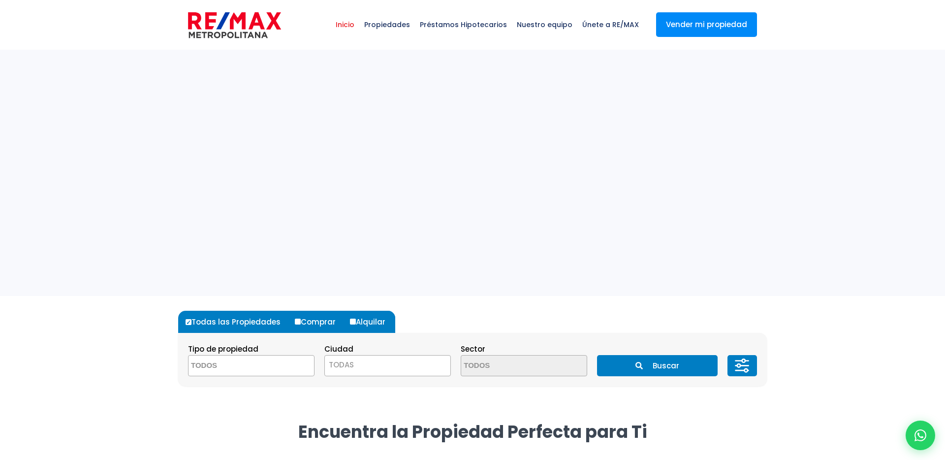
select select
